Goal: Task Accomplishment & Management: Use online tool/utility

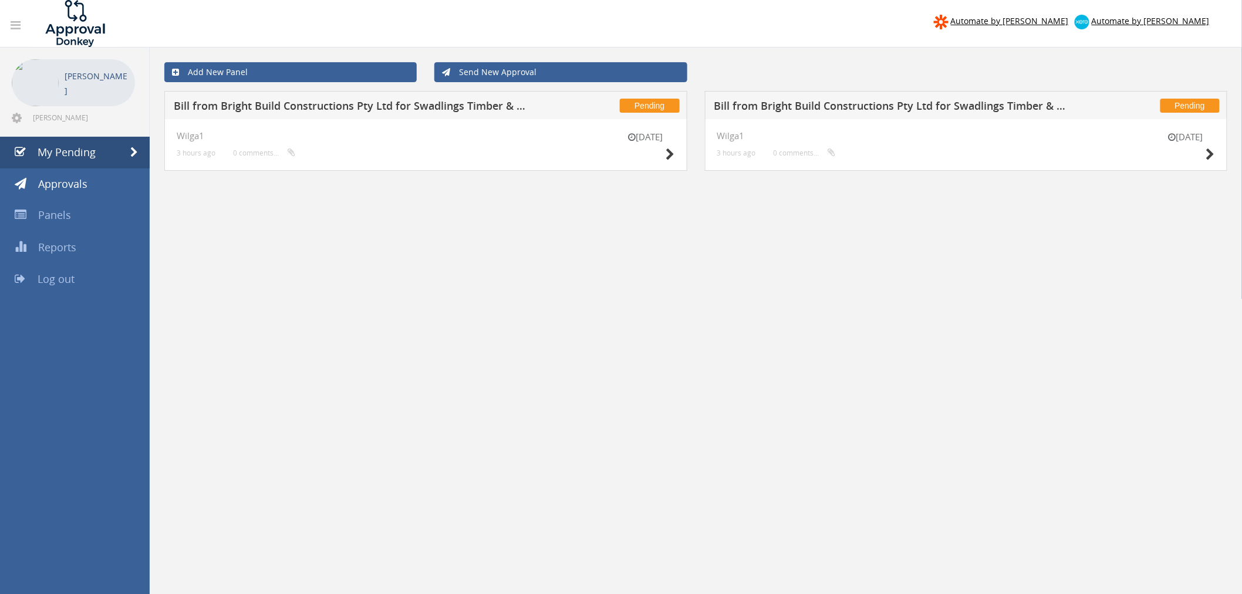
click at [677, 163] on div "[DATE] Wilga1 3 hours ago 0 comments..." at bounding box center [425, 145] width 523 height 52
click at [669, 154] on icon at bounding box center [670, 154] width 9 height 12
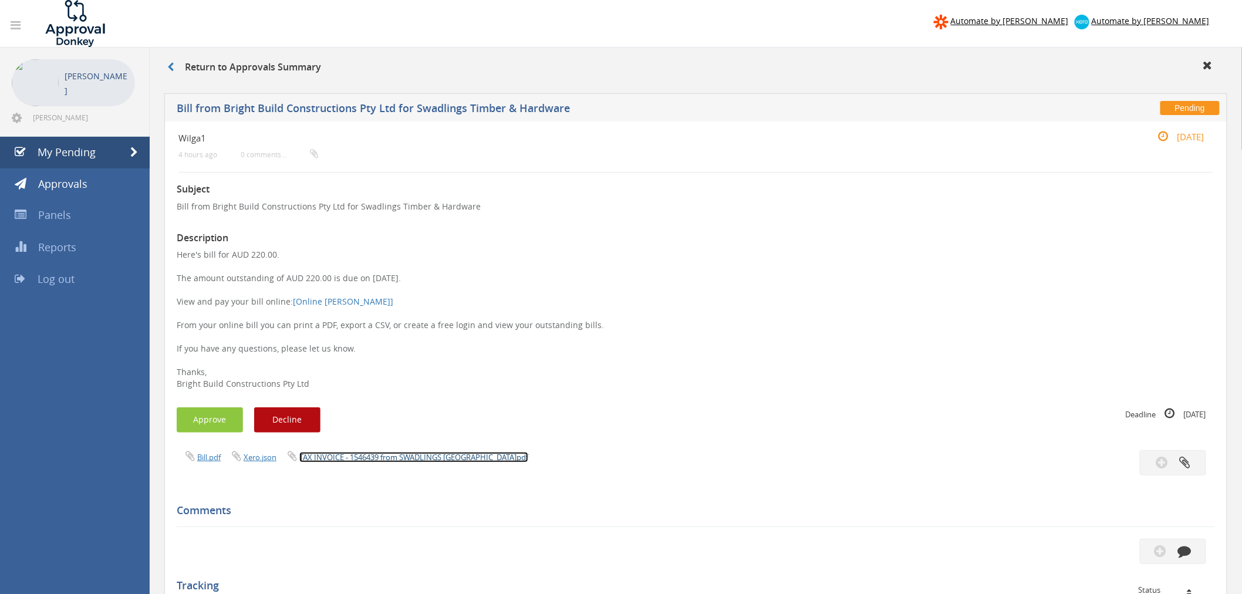
click at [427, 461] on link "TAX INVOICE - 1546439 from SWADLINGS [GEOGRAPHIC_DATA]pdf" at bounding box center [413, 457] width 229 height 11
click at [221, 431] on button "Approve" at bounding box center [210, 419] width 66 height 25
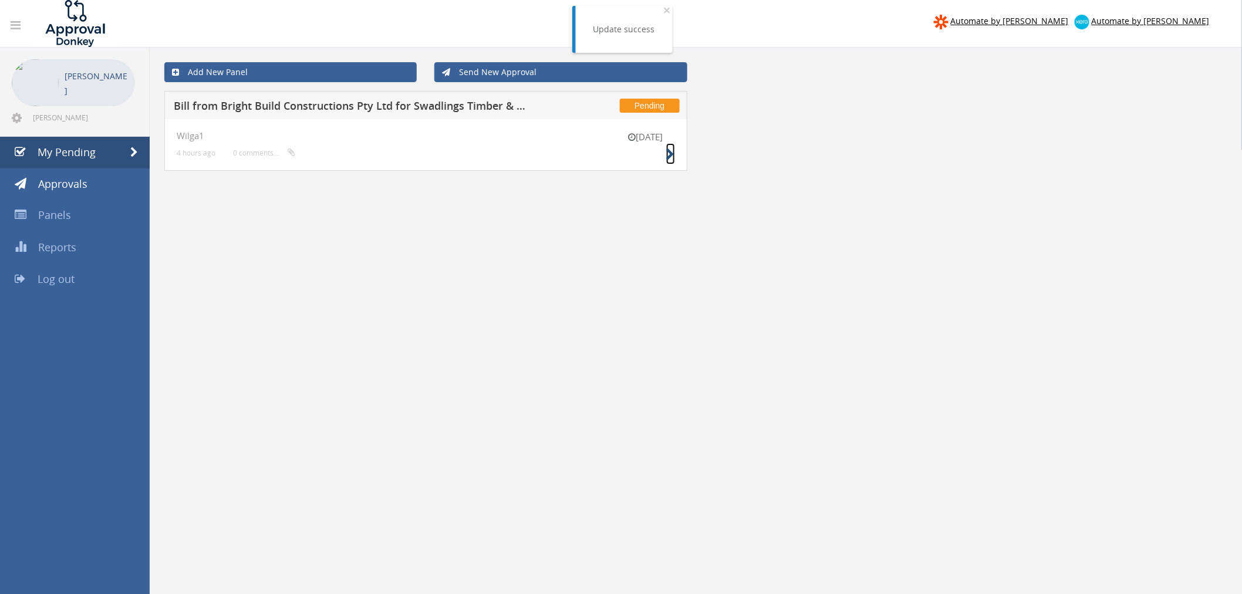
click at [672, 157] on icon at bounding box center [670, 154] width 9 height 12
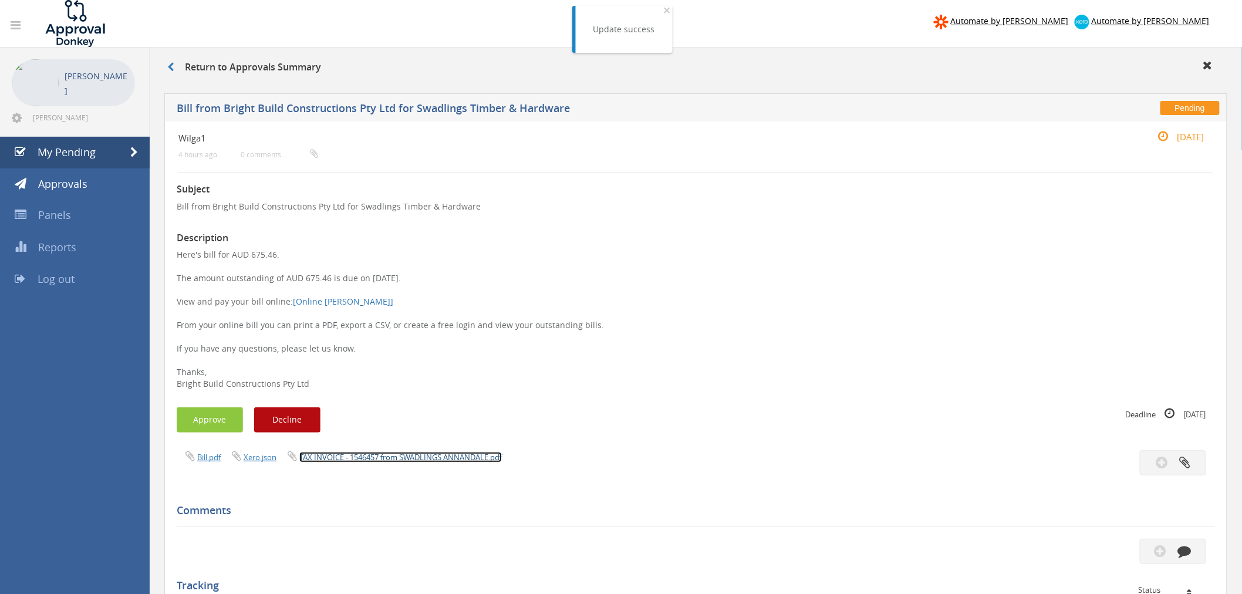
click at [378, 461] on link "TAX INVOICE - 1546457 from SWADLINGS ANNANDALE.pdf" at bounding box center [400, 457] width 202 height 11
click at [214, 437] on div "Subject Bill from Bright Build Constructions Pty Ltd for Swadlings Timber & Har…" at bounding box center [696, 516] width 1038 height 686
click at [224, 419] on button "Approve" at bounding box center [210, 419] width 66 height 25
